Goal: Information Seeking & Learning: Learn about a topic

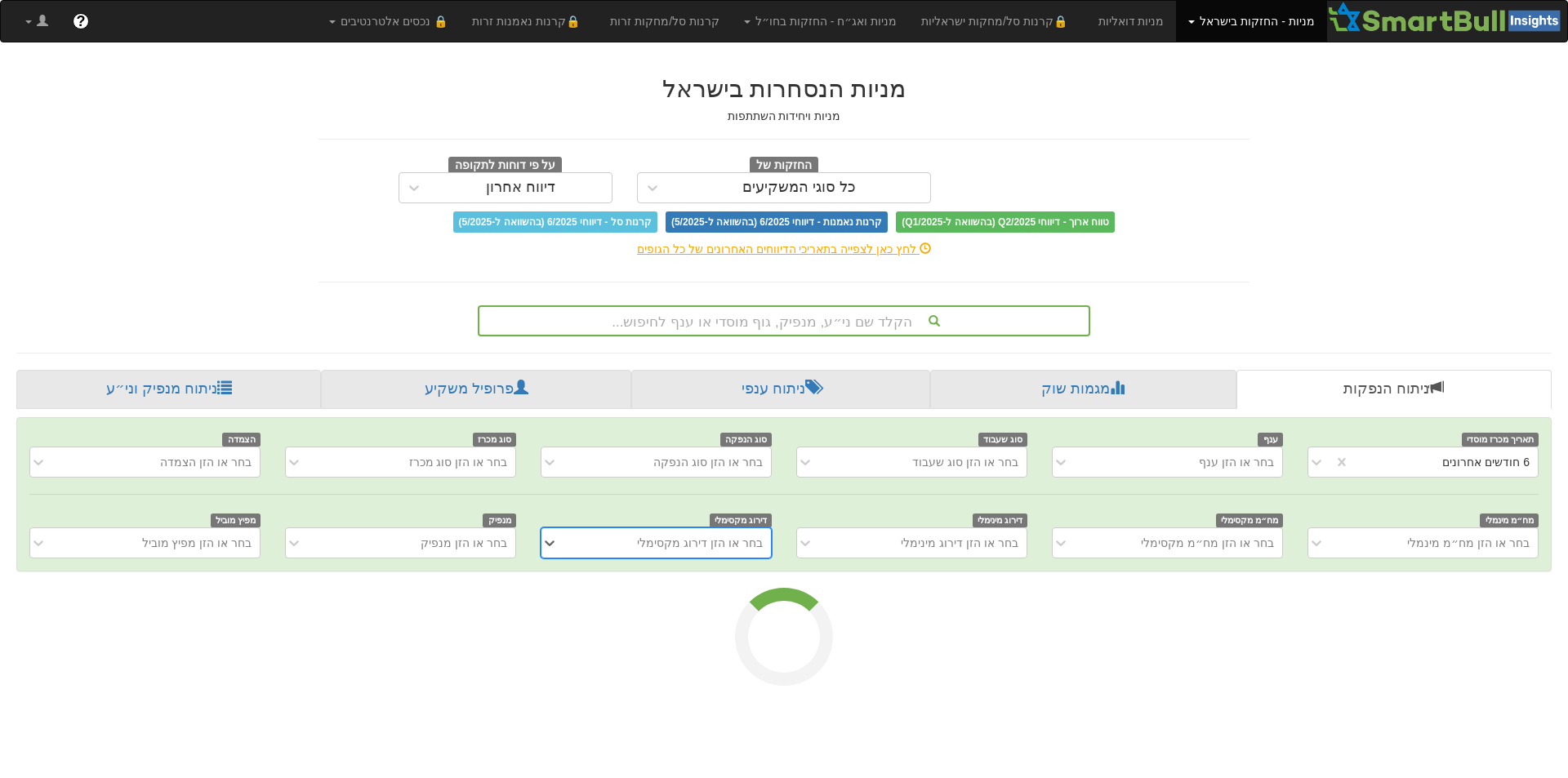
click at [983, 312] on div "הקלד שם ני״ע, מנפיק, גוף מוסדי או ענף לחיפוש..." at bounding box center [784, 320] width 609 height 28
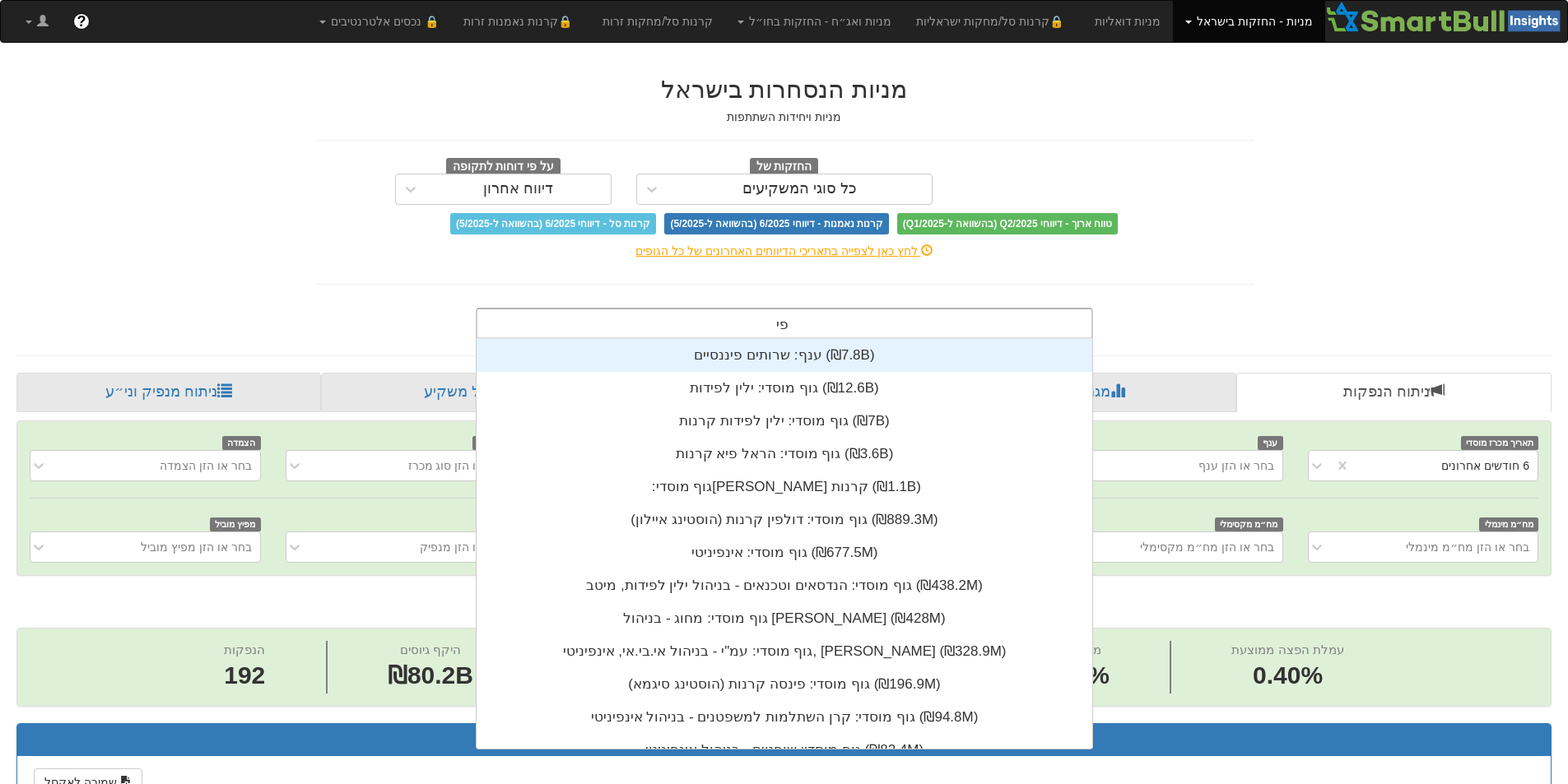
scroll to position [65, 0]
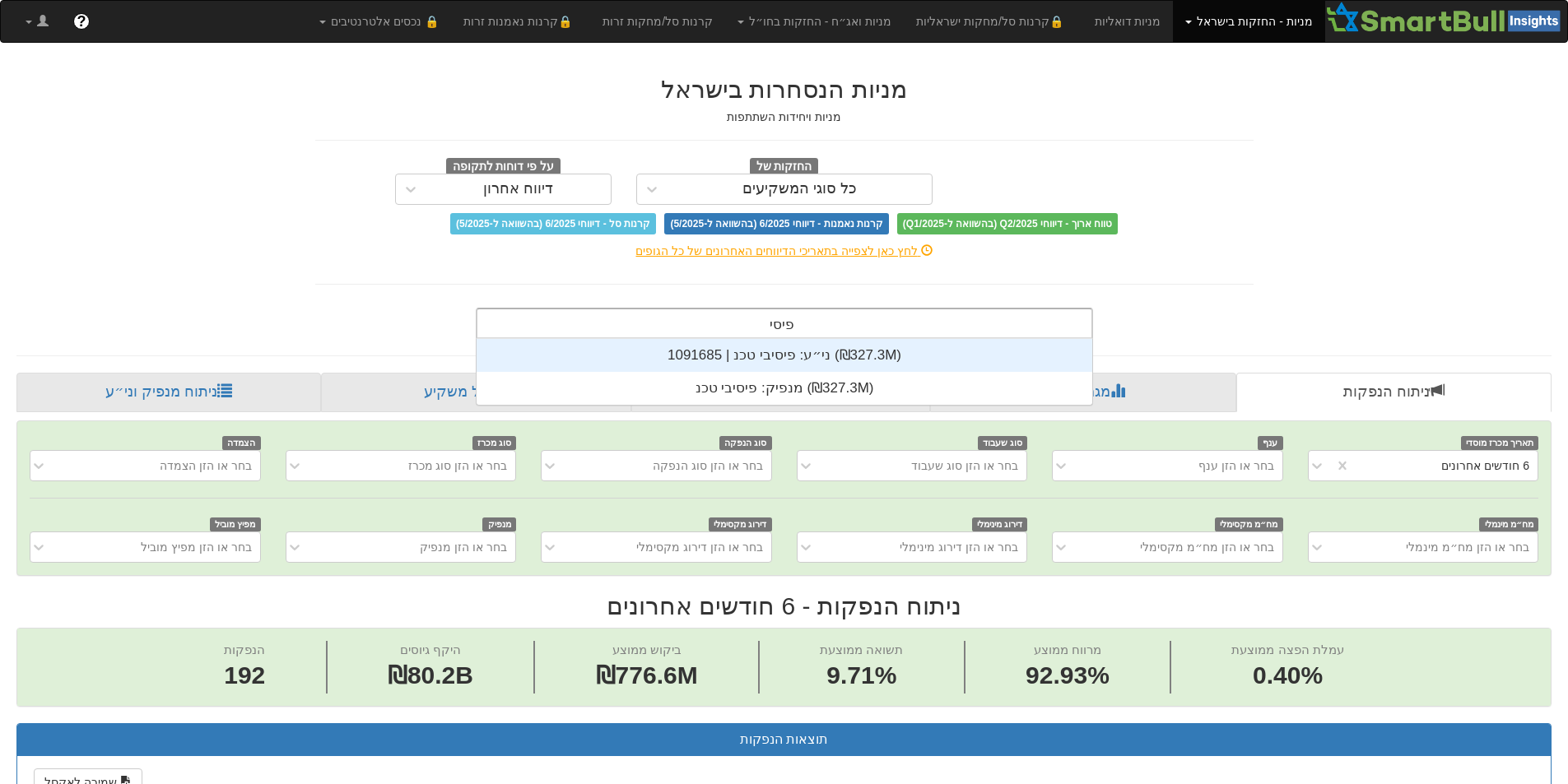
type input "פיס"
click at [975, 367] on div "ני״ע: ‏פיסיבי טכנ | 1091685 ‎(₪327.3M)‎" at bounding box center [784, 356] width 616 height 33
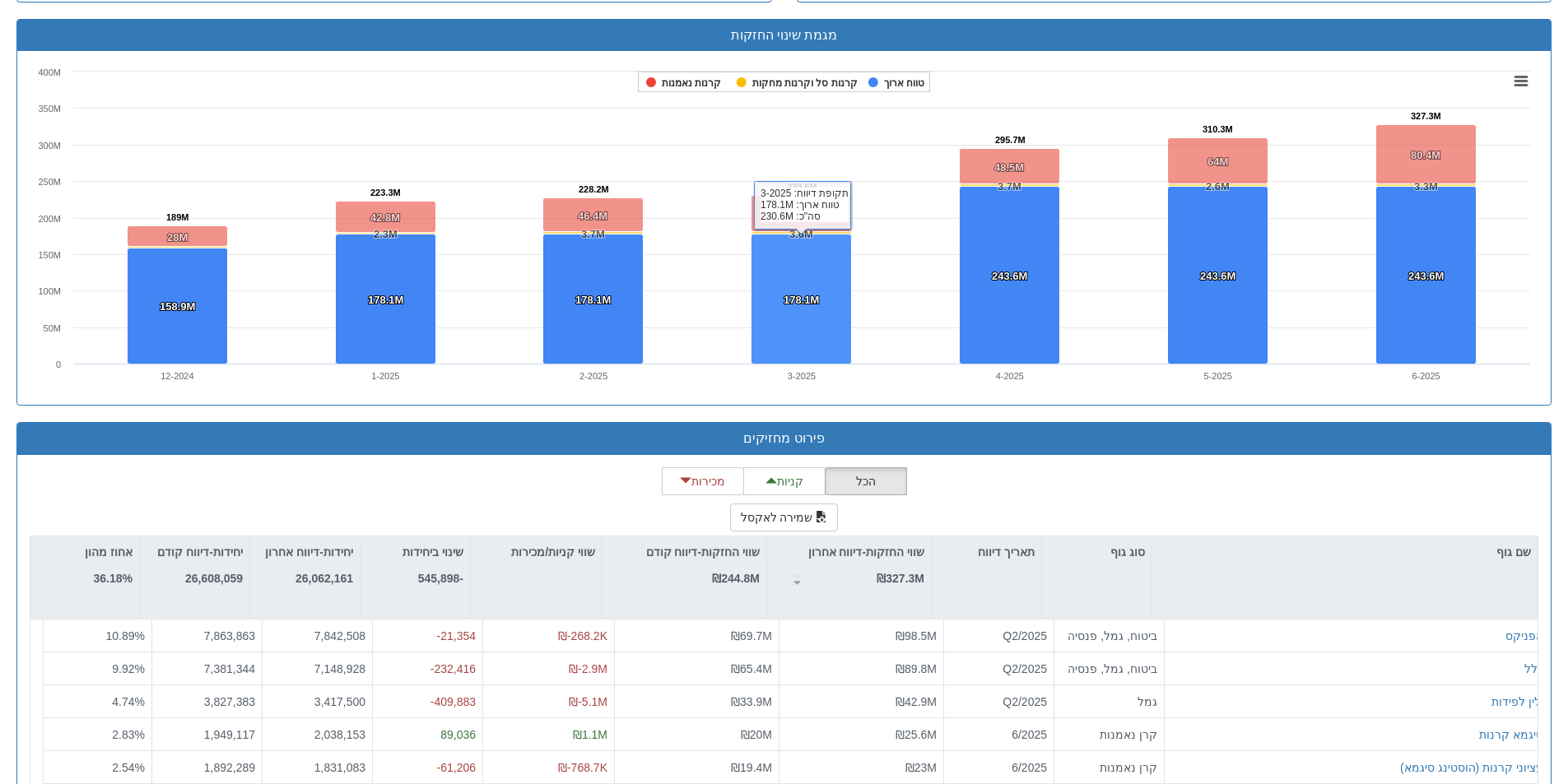
scroll to position [1069, 0]
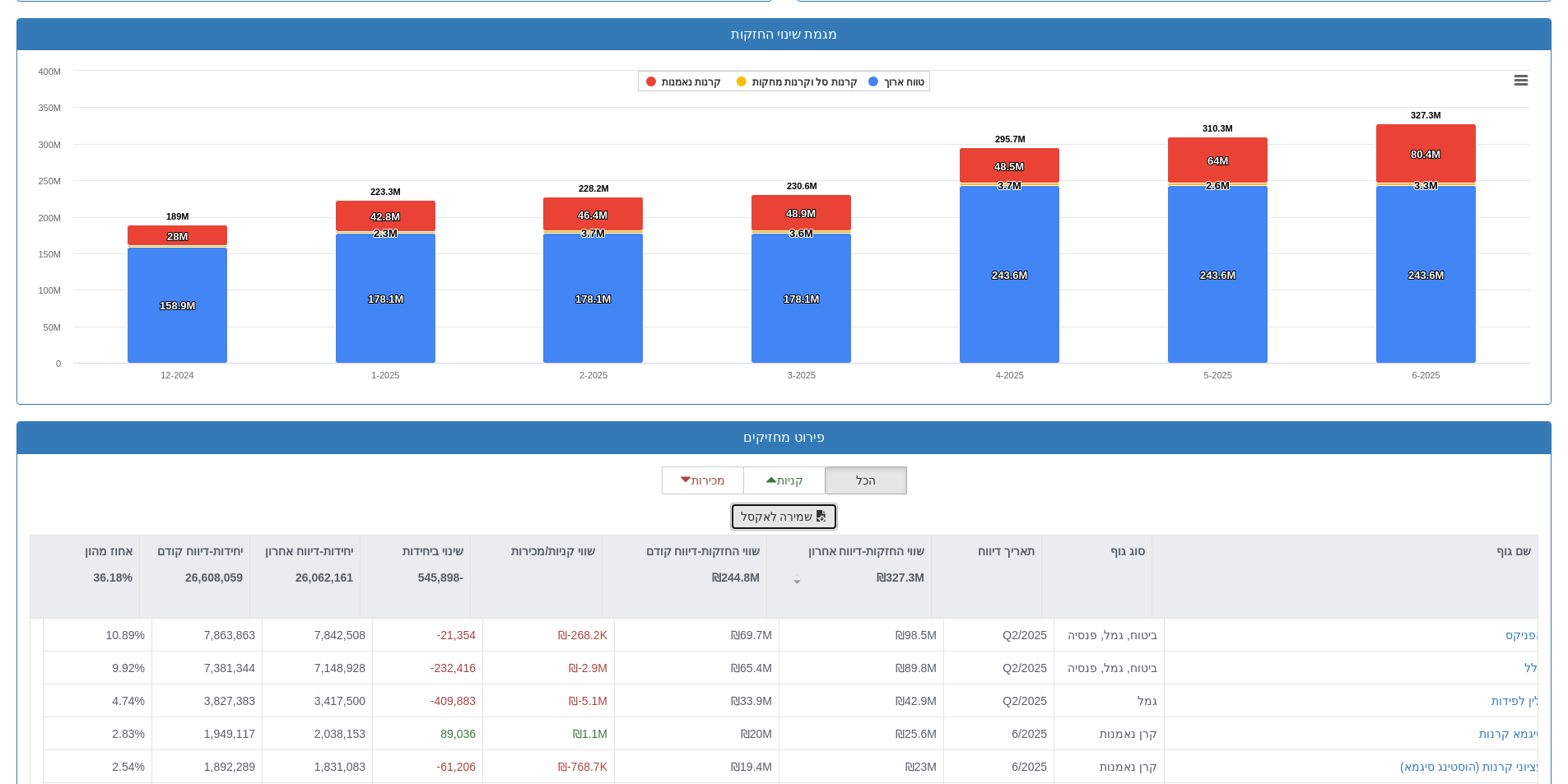
click at [790, 528] on button "שמירה לאקסל" at bounding box center [784, 516] width 109 height 28
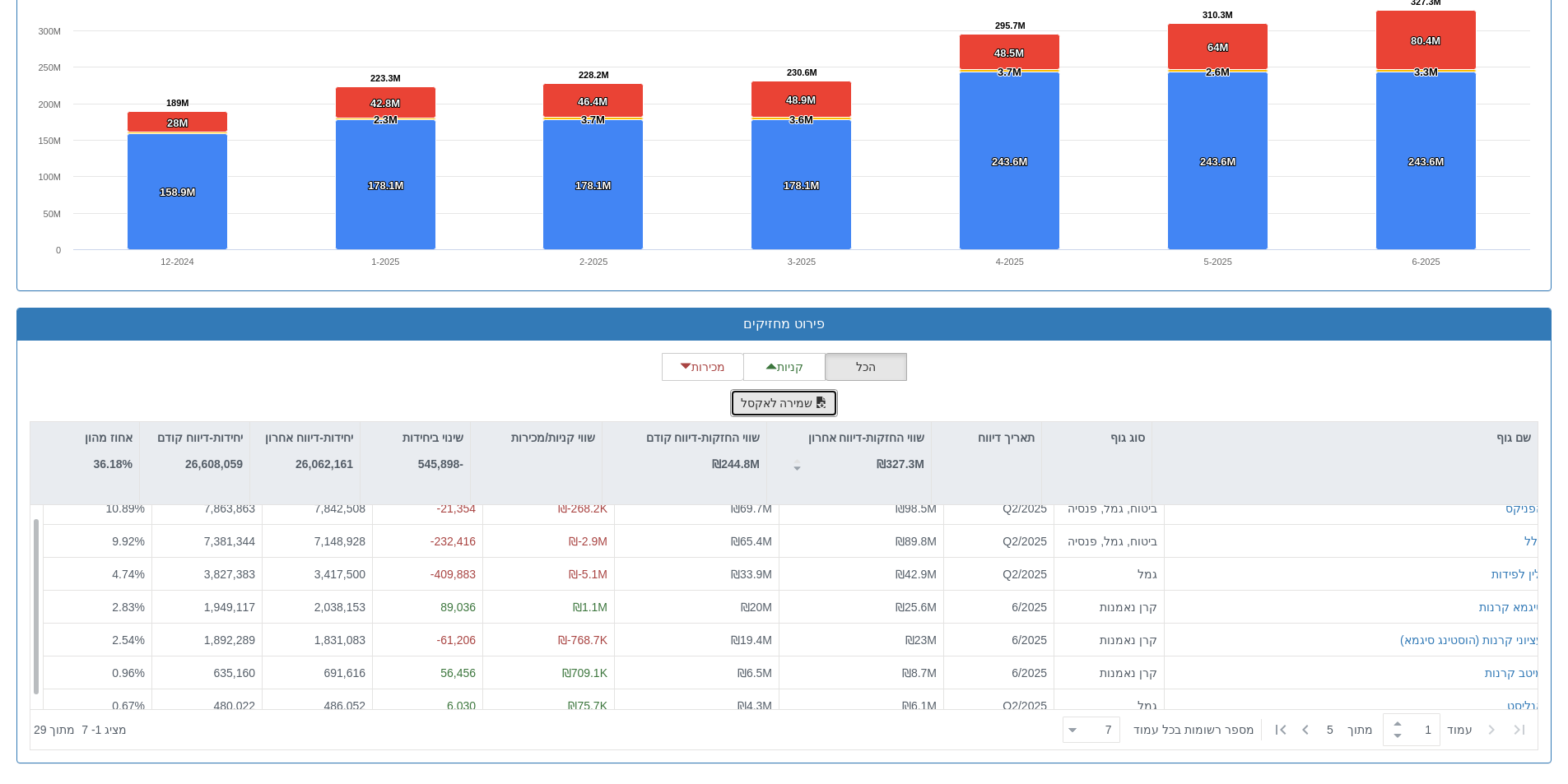
scroll to position [0, 0]
